Goal: Task Accomplishment & Management: Manage account settings

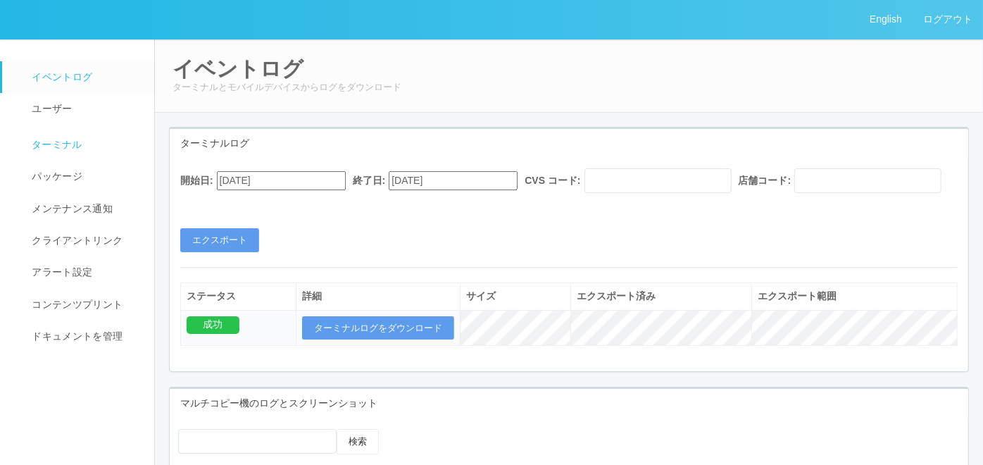
click at [79, 135] on link "ターミナル" at bounding box center [84, 142] width 165 height 35
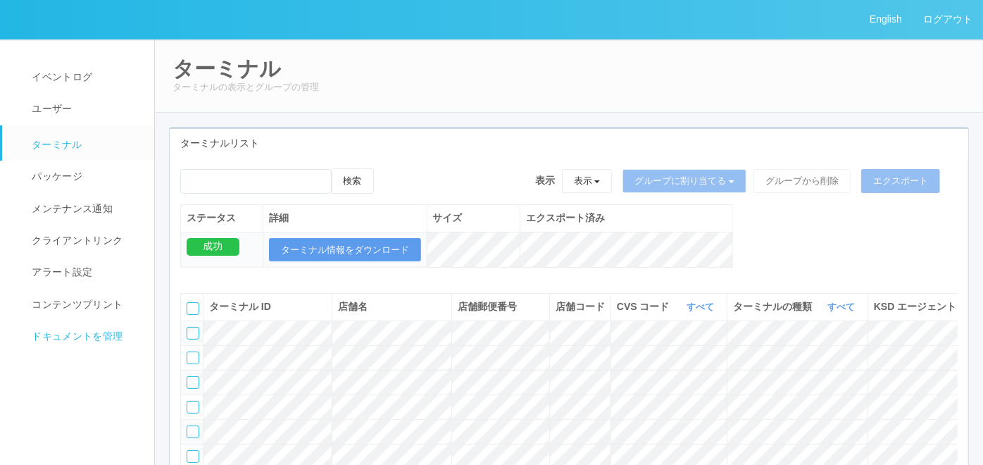
click at [64, 346] on link "ドキュメントを管理" at bounding box center [84, 336] width 165 height 32
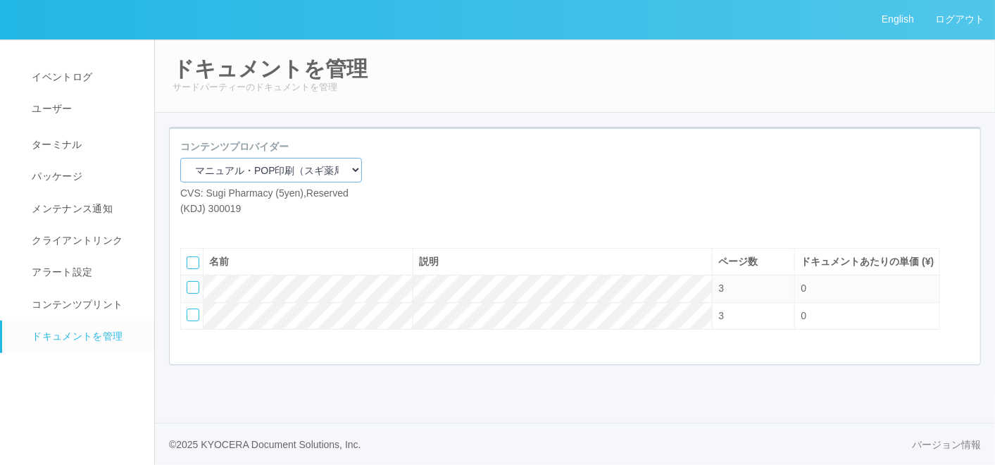
click at [292, 170] on select "マニュアル・POP印刷（スギ薬局） マニュアル・POP印刷（DY） マニュアル・POP印刷（共通） マニュアル・POP印刷（セコマ） マニュアル・POP印刷（…" at bounding box center [271, 170] width 182 height 25
select select "92e33cfa-a397-43d0-aeaa-8a96cbdf4d79"
click at [180, 158] on select "マニュアル・POP印刷（スギ薬局） マニュアル・POP印刷（DY） マニュアル・POP印刷（共通） マニュアル・POP印刷（セコマ） マニュアル・POP印刷（…" at bounding box center [271, 170] width 182 height 25
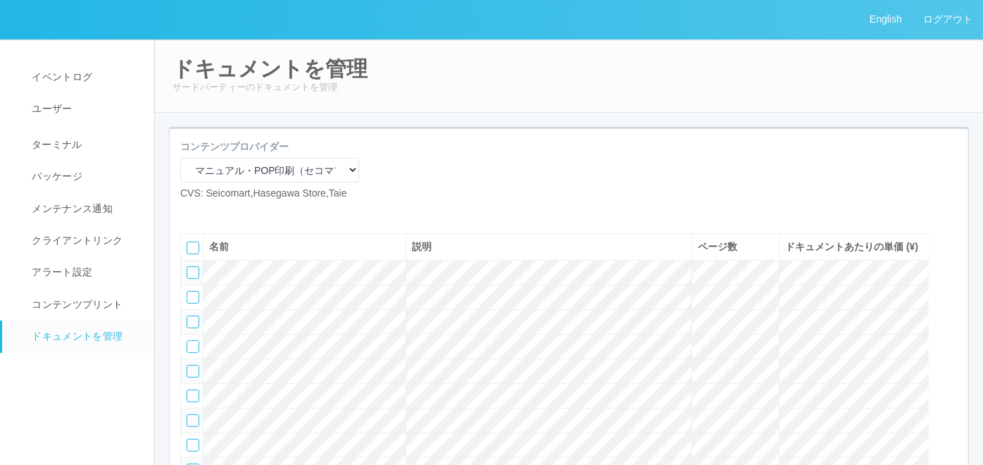
click at [212, 212] on icon at bounding box center [212, 212] width 0 height 0
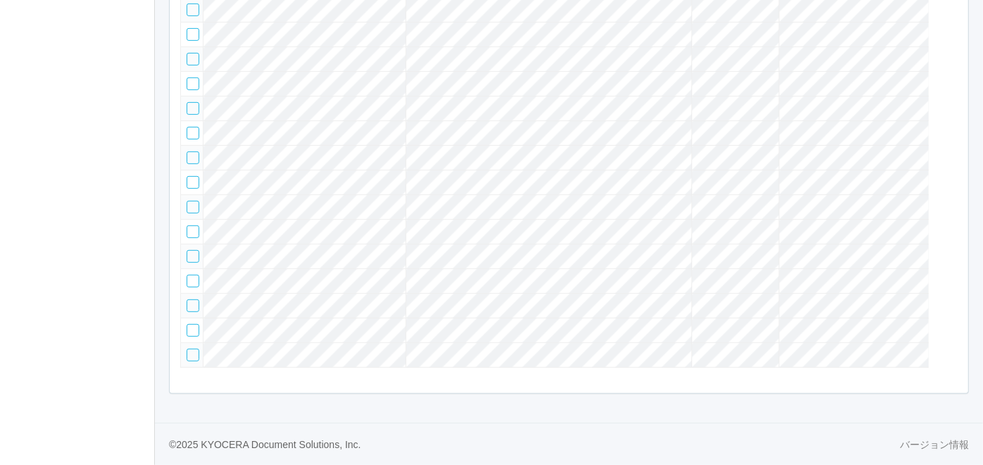
scroll to position [92, 0]
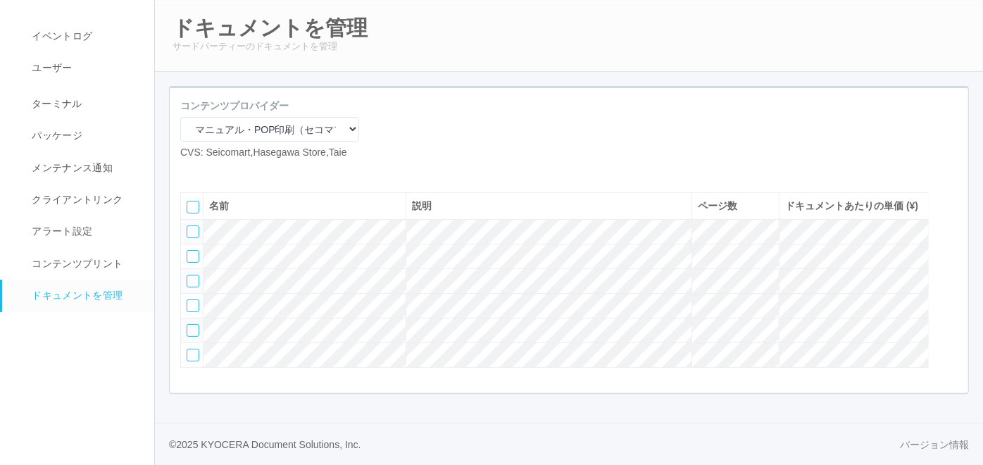
click at [212, 171] on icon at bounding box center [212, 171] width 0 height 0
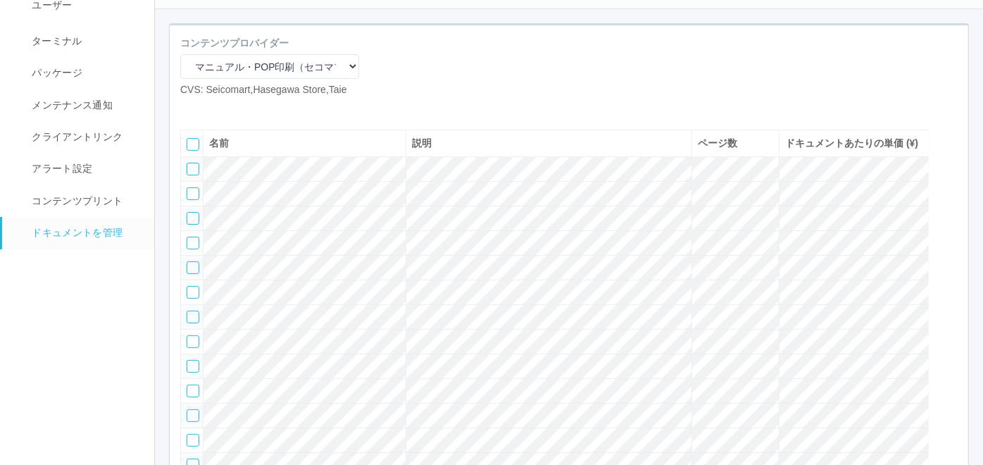
click at [212, 108] on icon at bounding box center [212, 108] width 0 height 0
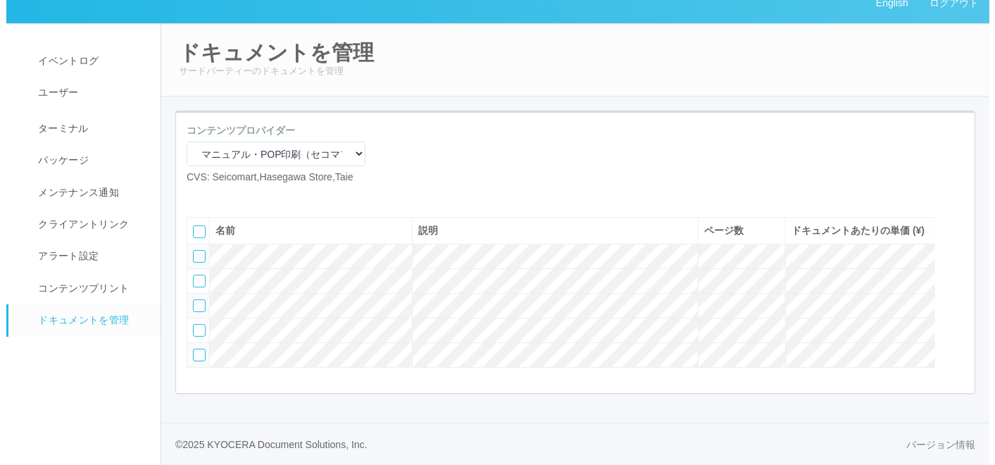
scroll to position [0, 0]
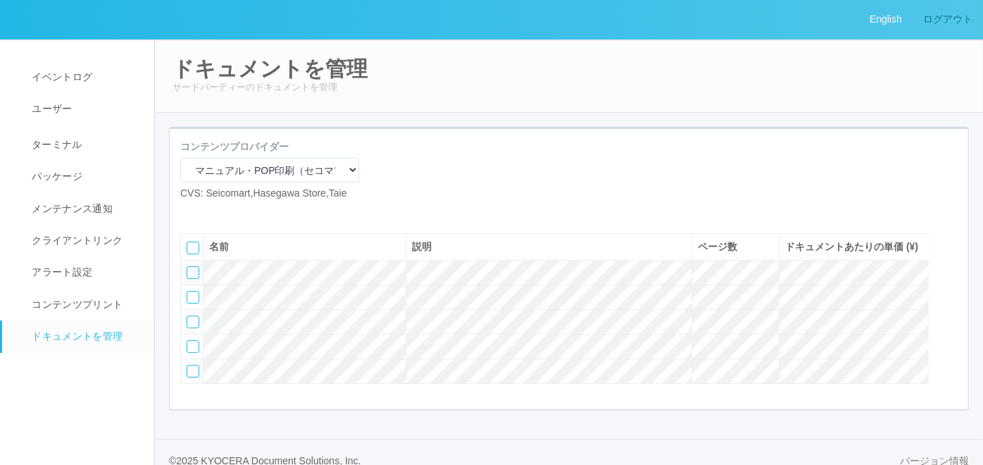
click at [937, 16] on link "ログアウト" at bounding box center [948, 19] width 70 height 39
